Goal: Task Accomplishment & Management: Complete application form

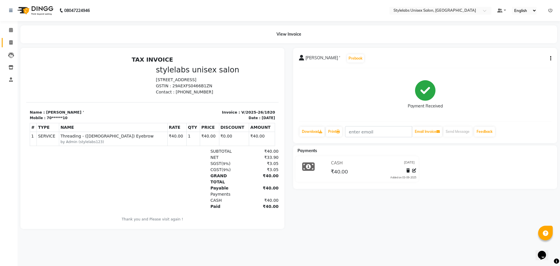
click at [9, 43] on span at bounding box center [11, 42] width 10 height 7
select select "service"
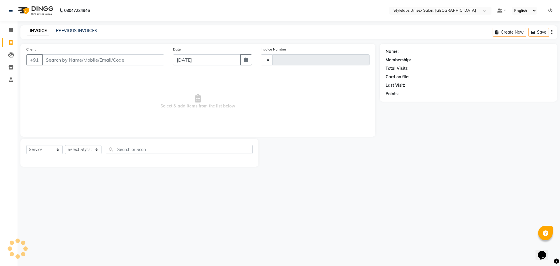
type input "1821"
select select "6674"
click at [75, 32] on link "PREVIOUS INVOICES" at bounding box center [76, 30] width 41 height 5
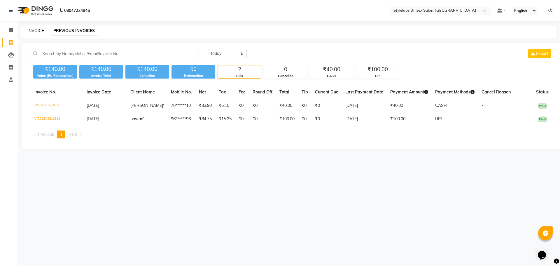
click at [34, 33] on link "INVOICE" at bounding box center [35, 30] width 17 height 5
select select "service"
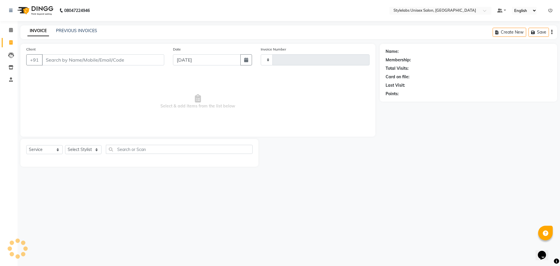
type input "1821"
select select "6674"
click at [72, 33] on div "PREVIOUS INVOICES" at bounding box center [76, 31] width 41 height 6
click at [73, 28] on link "PREVIOUS INVOICES" at bounding box center [76, 30] width 41 height 5
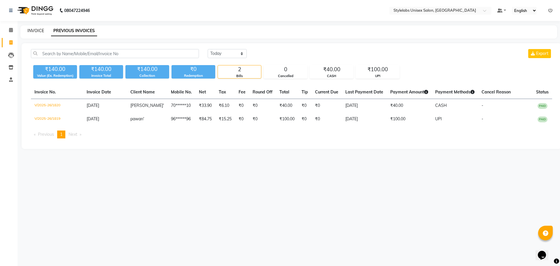
click at [34, 28] on link "INVOICE" at bounding box center [35, 30] width 17 height 5
select select "service"
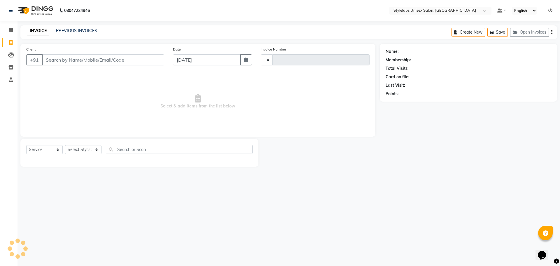
type input "1821"
select select "6674"
click at [65, 30] on link "PREVIOUS INVOICES" at bounding box center [76, 30] width 41 height 5
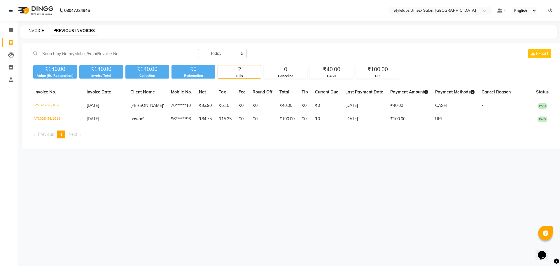
click at [34, 31] on link "INVOICE" at bounding box center [35, 30] width 17 height 5
select select "service"
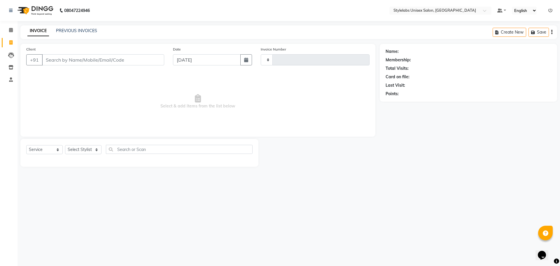
type input "1821"
select select "6674"
click at [74, 29] on link "PREVIOUS INVOICES" at bounding box center [76, 30] width 41 height 5
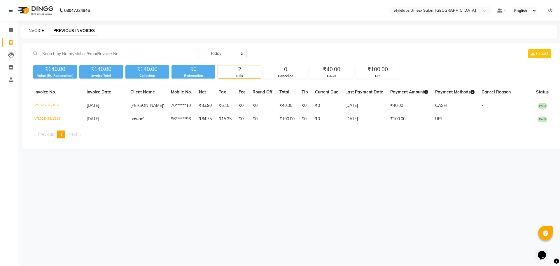
click at [36, 30] on link "INVOICE" at bounding box center [35, 30] width 17 height 5
select select "service"
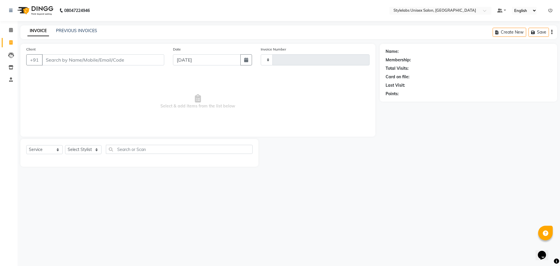
type input "1821"
select select "6674"
click at [10, 30] on icon at bounding box center [11, 30] width 4 height 4
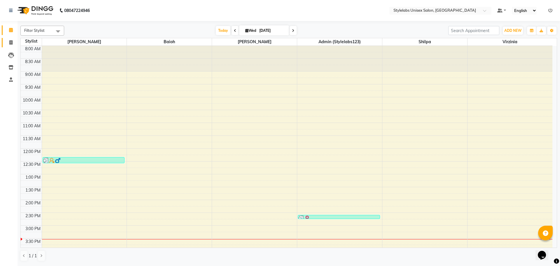
click at [11, 42] on icon at bounding box center [10, 42] width 3 height 4
select select "6674"
select select "service"
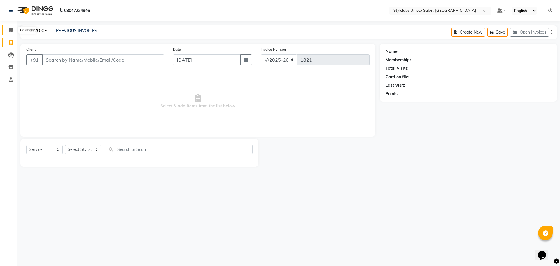
click at [11, 29] on icon at bounding box center [11, 30] width 4 height 4
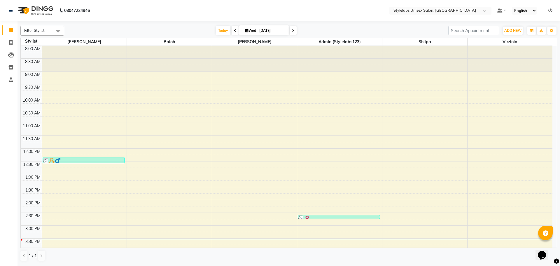
click at [264, 28] on input "[DATE]" at bounding box center [272, 30] width 29 height 9
select select "9"
select select "2025"
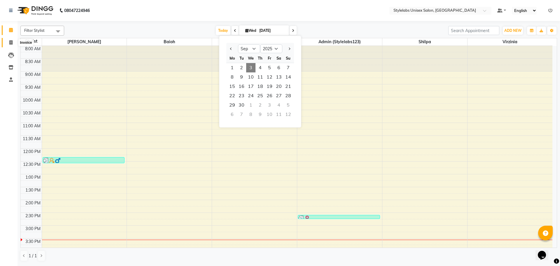
click at [9, 43] on icon at bounding box center [10, 42] width 3 height 4
select select "6674"
select select "service"
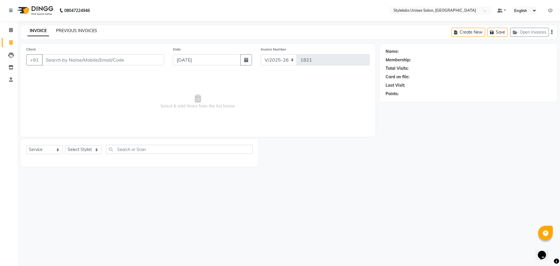
click at [71, 29] on link "PREVIOUS INVOICES" at bounding box center [76, 30] width 41 height 5
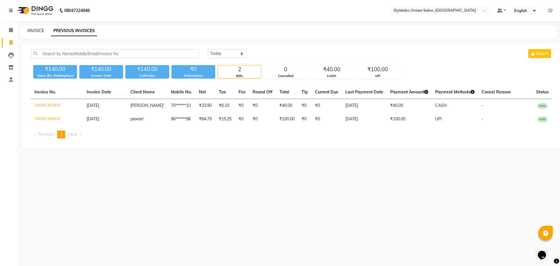
click at [32, 30] on link "INVOICE" at bounding box center [35, 30] width 17 height 5
select select "service"
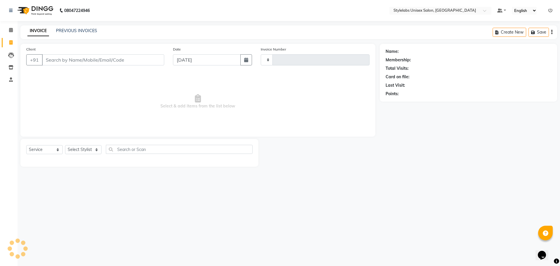
type input "1821"
select select "6674"
click at [73, 32] on link "PREVIOUS INVOICES" at bounding box center [76, 30] width 41 height 5
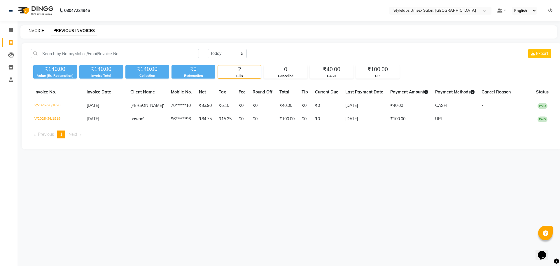
click at [38, 30] on link "INVOICE" at bounding box center [35, 30] width 17 height 5
select select "service"
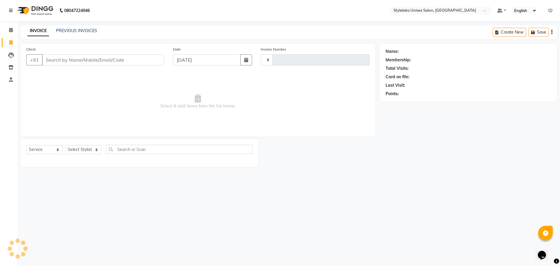
type input "1821"
select select "6674"
click at [71, 30] on link "PREVIOUS INVOICES" at bounding box center [76, 30] width 41 height 5
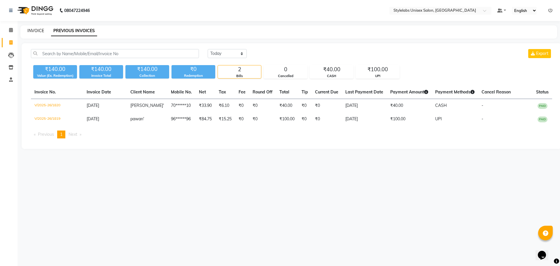
click at [32, 29] on link "INVOICE" at bounding box center [35, 30] width 17 height 5
select select "6674"
select select "service"
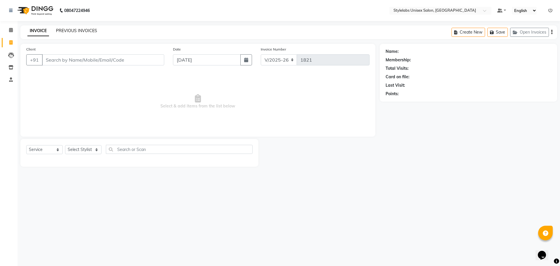
click at [65, 30] on link "PREVIOUS INVOICES" at bounding box center [76, 30] width 41 height 5
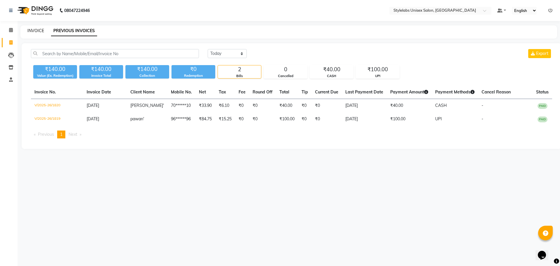
click at [36, 31] on link "INVOICE" at bounding box center [35, 30] width 17 height 5
select select "6674"
select select "service"
